Goal: Task Accomplishment & Management: Use online tool/utility

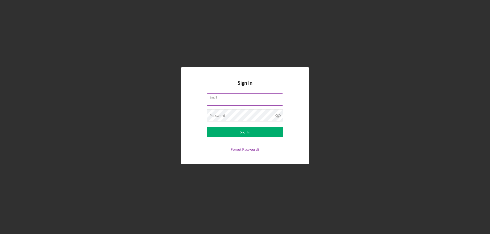
click at [244, 104] on input "Email" at bounding box center [245, 100] width 76 height 12
click at [227, 102] on input "Email" at bounding box center [245, 100] width 76 height 12
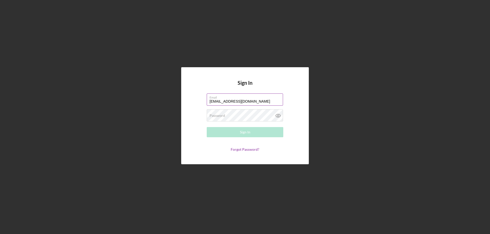
click at [232, 103] on input "[EMAIL_ADDRESS][DOMAIN_NAME]" at bounding box center [245, 100] width 76 height 12
type input "[EMAIL_ADDRESS][DOMAIN_NAME]"
